Goal: Check status: Check status

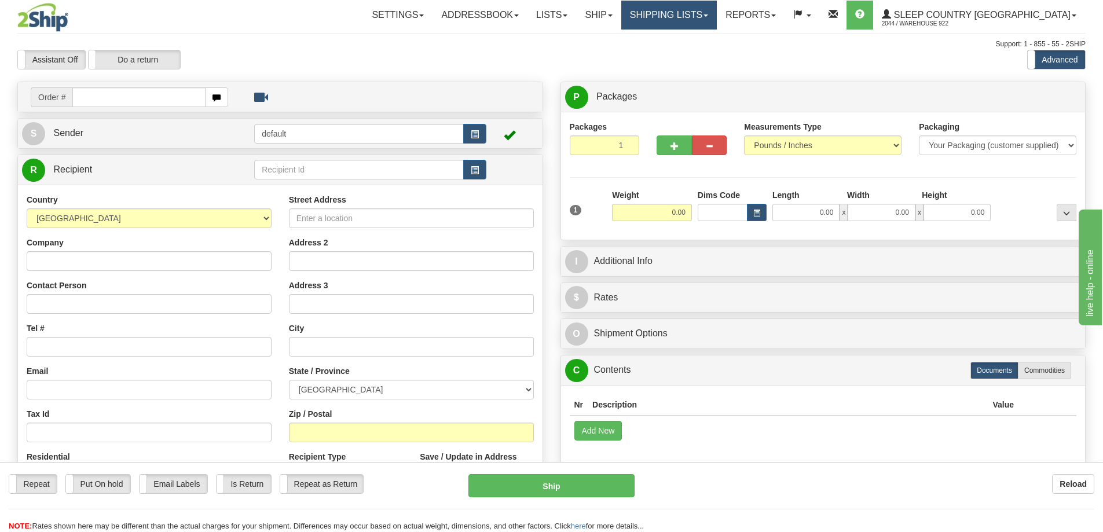
click at [717, 14] on link "Shipping lists" at bounding box center [669, 15] width 96 height 29
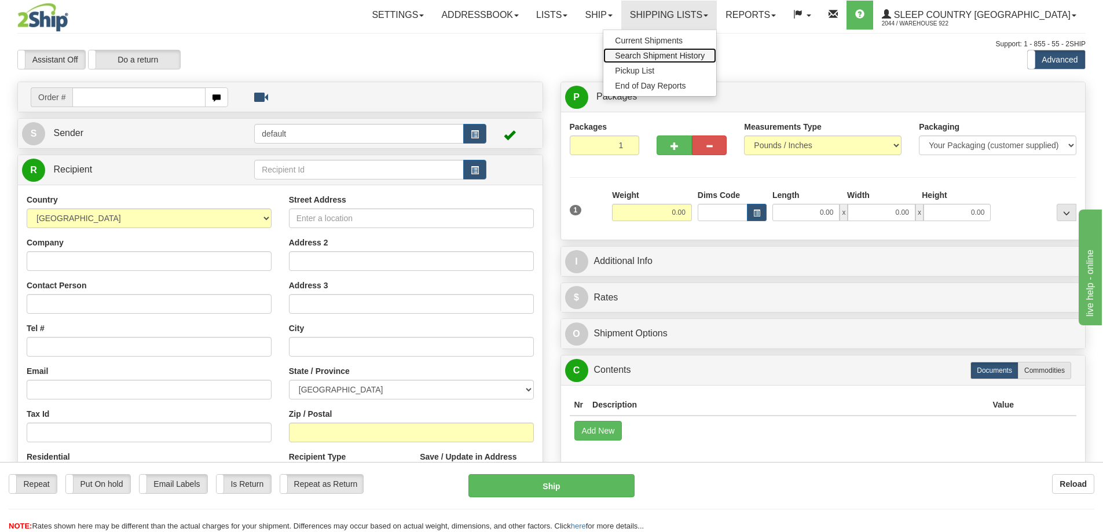
click at [705, 53] on span "Search Shipment History" at bounding box center [660, 55] width 90 height 9
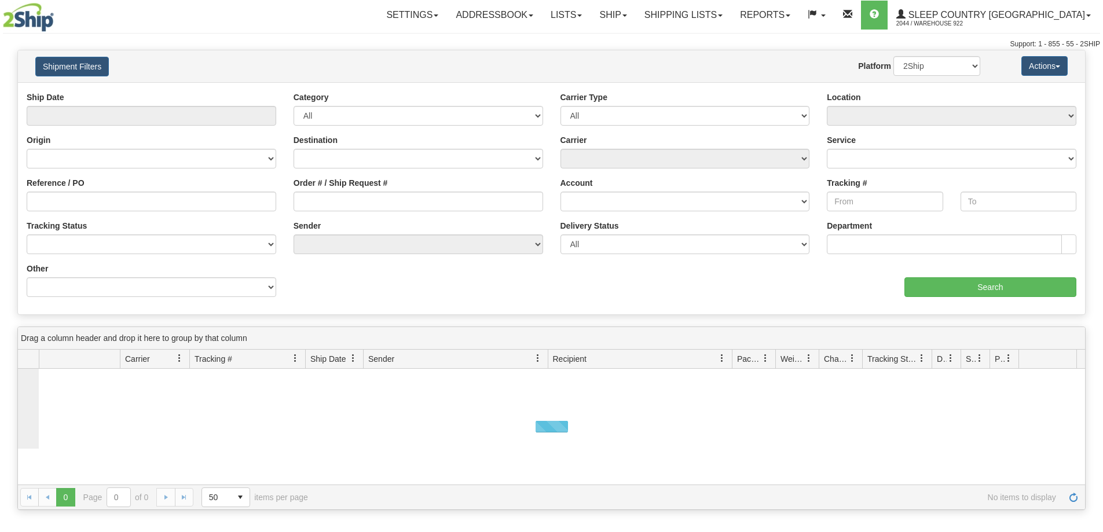
type input "From [DATE] To [DATE]"
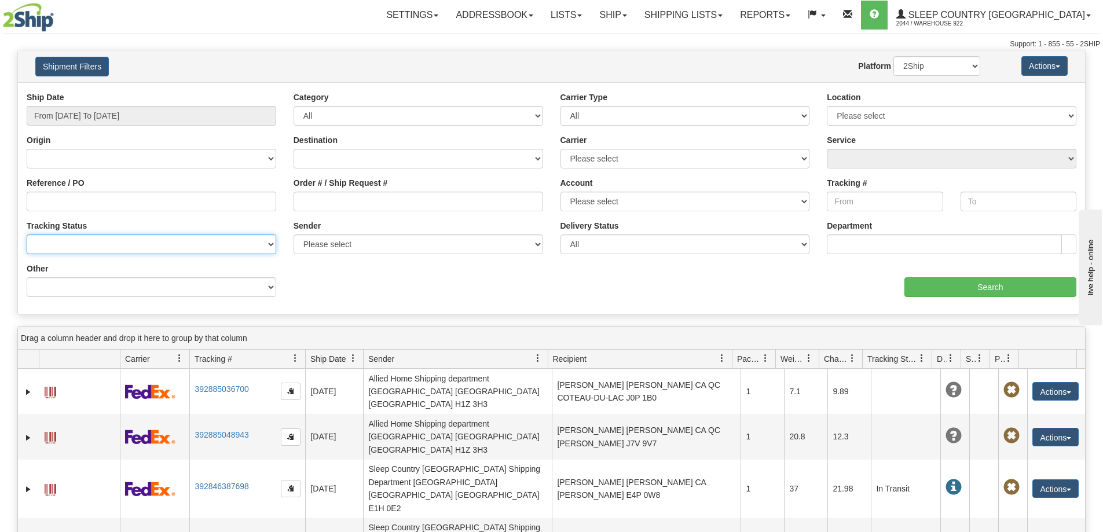
click at [54, 247] on select "No Tracking Info Delivered In Transit Out For Delivery Exception Partial Delive…" at bounding box center [152, 244] width 250 height 20
click at [52, 241] on select "No Tracking Info Delivered In Transit Out For Delivery Exception Partial Delive…" at bounding box center [152, 244] width 250 height 20
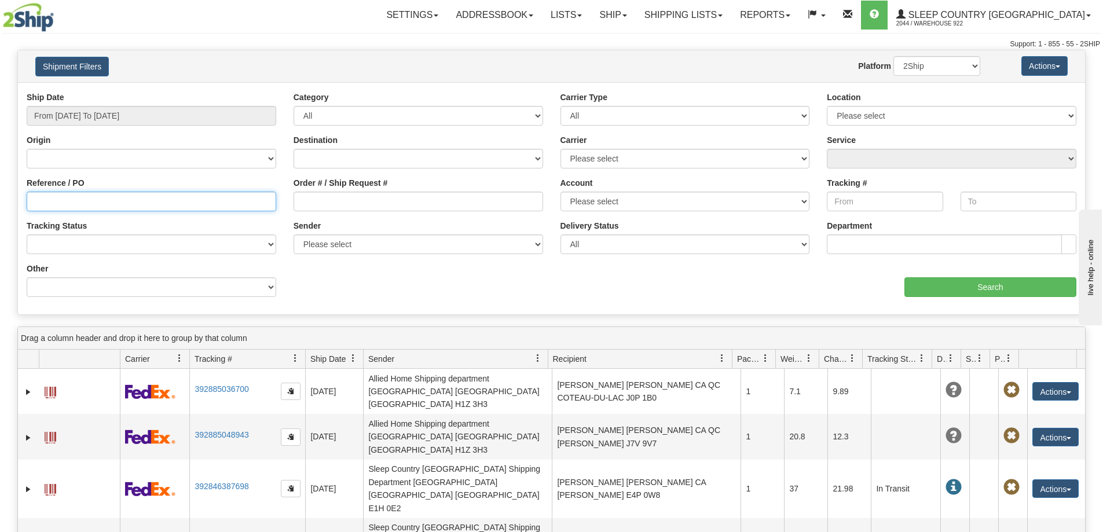
click at [45, 203] on input "Reference / PO" at bounding box center [152, 202] width 250 height 20
paste input "9000I034220"
type input "9000I034220"
click at [272, 113] on input "From 09/04/2025 To 09/05/2025" at bounding box center [152, 116] width 250 height 20
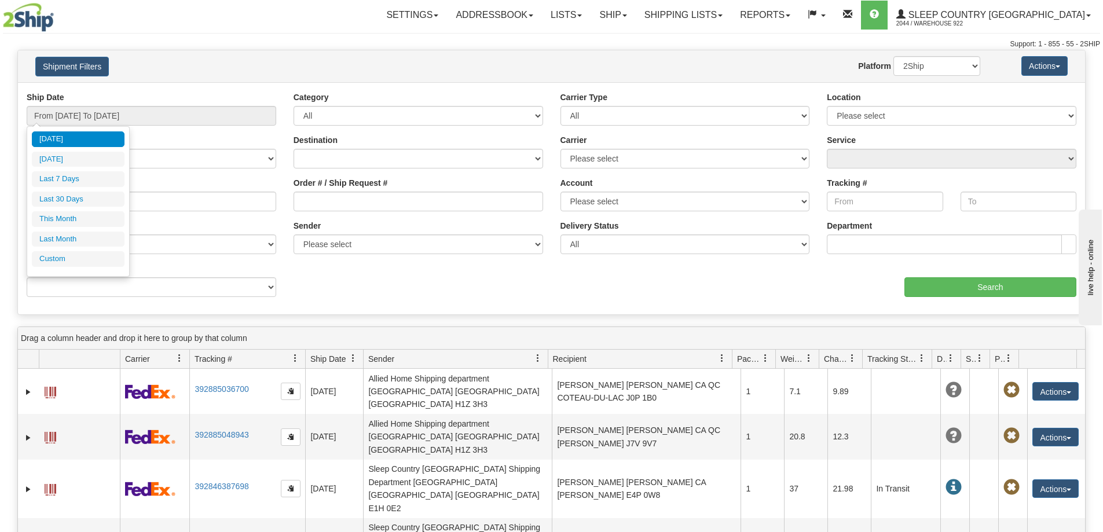
click at [75, 197] on li "Last 30 Days" at bounding box center [78, 200] width 93 height 16
type input "From 08/07/2025 To 09/05/2025"
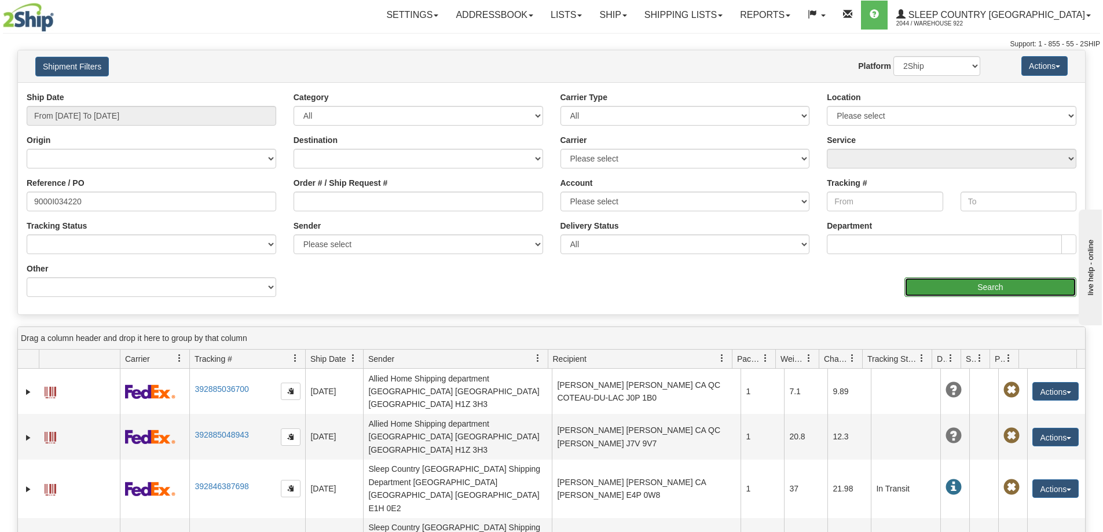
click at [963, 291] on input "Search" at bounding box center [990, 287] width 172 height 20
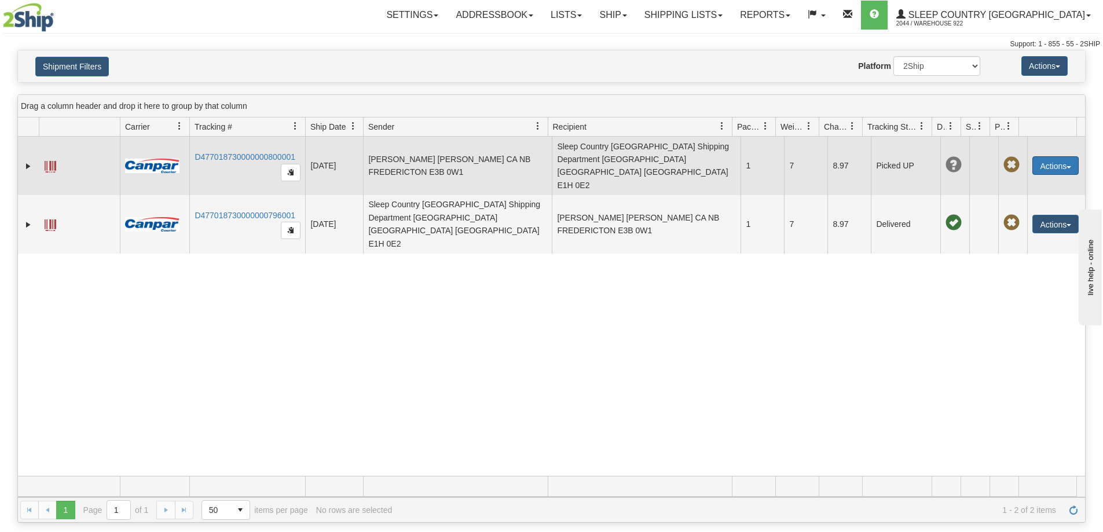
click at [1062, 156] on button "Actions" at bounding box center [1055, 165] width 46 height 19
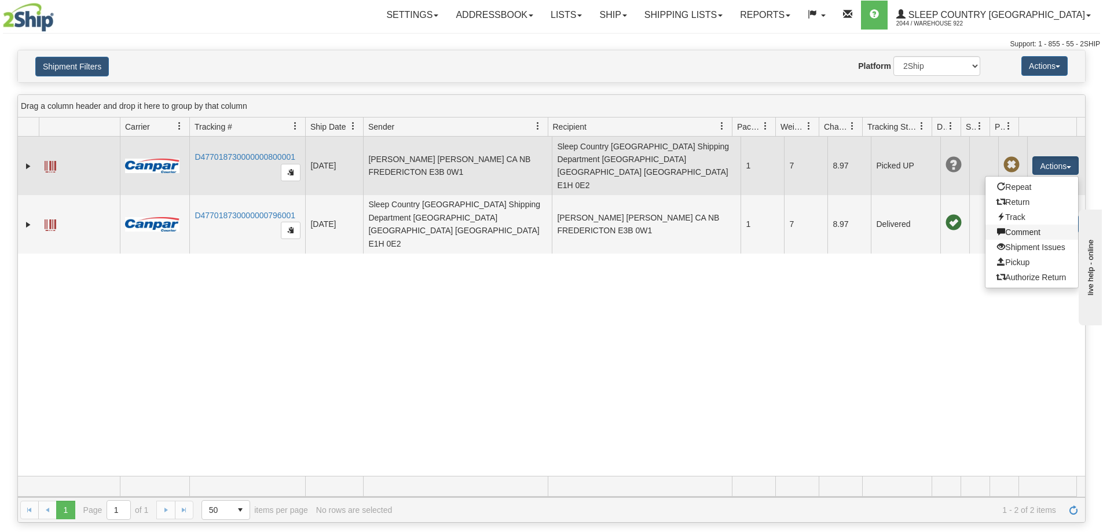
click at [1009, 225] on link "Comment" at bounding box center [1031, 232] width 93 height 15
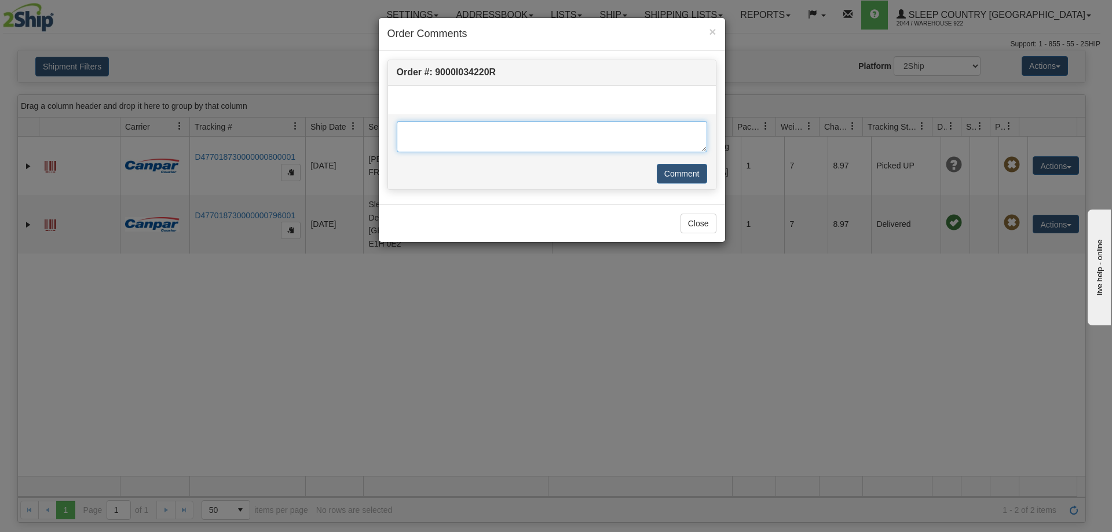
click at [593, 145] on textarea at bounding box center [552, 136] width 310 height 31
type textarea "RETURNED CODE 37"
click at [687, 172] on button "Comment" at bounding box center [682, 174] width 50 height 20
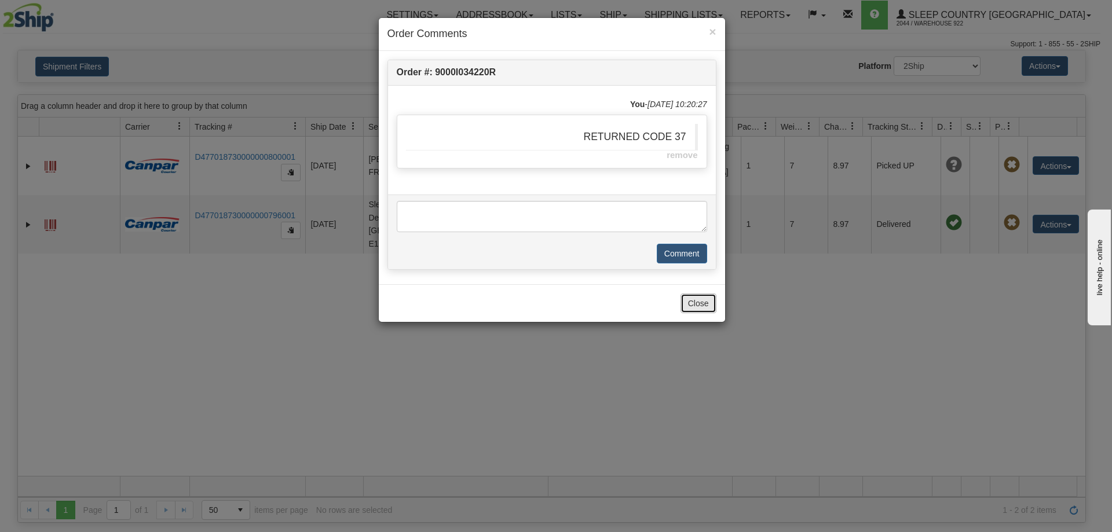
click at [698, 299] on button "Close" at bounding box center [698, 304] width 36 height 20
